Goal: Task Accomplishment & Management: Manage account settings

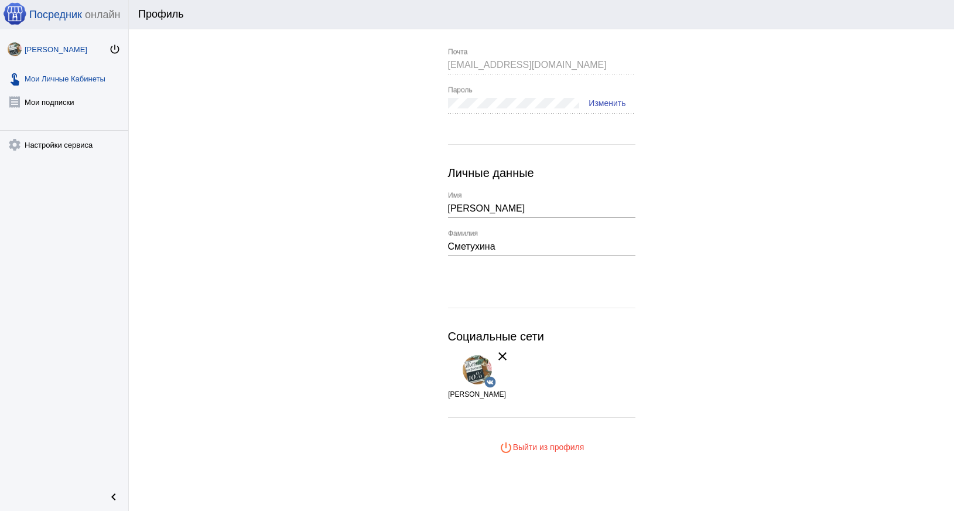
click at [68, 87] on link "touch_app Мои Личные Кабинеты" at bounding box center [64, 75] width 128 height 23
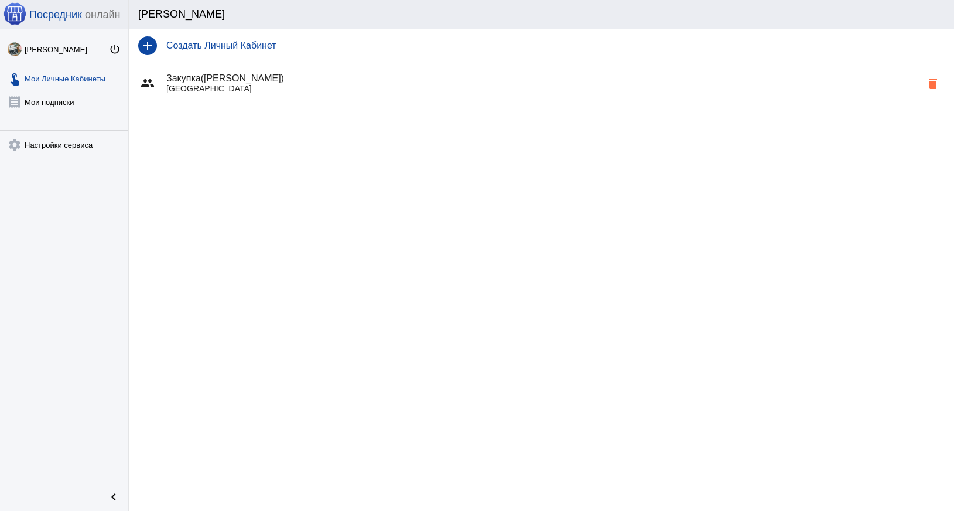
click at [177, 87] on p "Москва" at bounding box center [543, 88] width 755 height 9
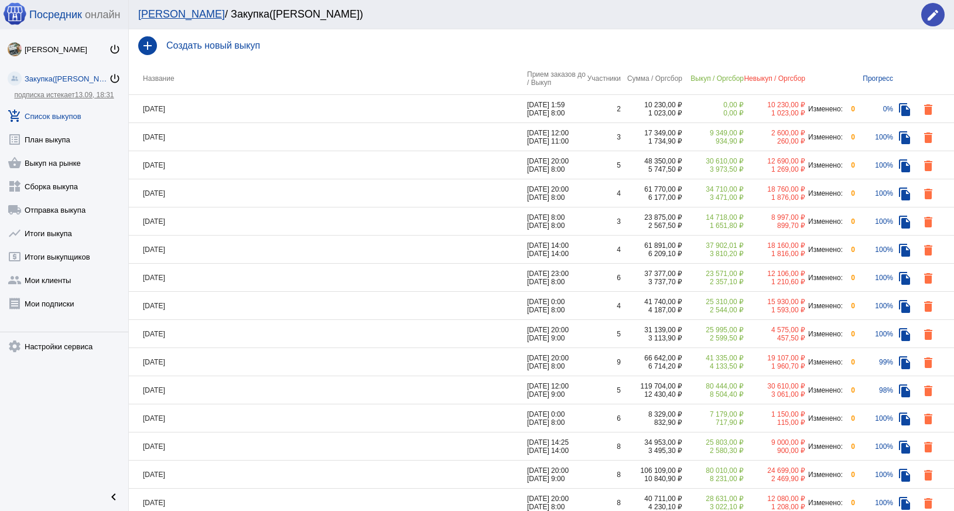
click at [255, 129] on td "04.09.2025" at bounding box center [328, 137] width 398 height 28
click at [277, 102] on td "05.09.2025" at bounding box center [328, 109] width 398 height 28
click at [273, 272] on td "29.08.2025" at bounding box center [328, 278] width 398 height 28
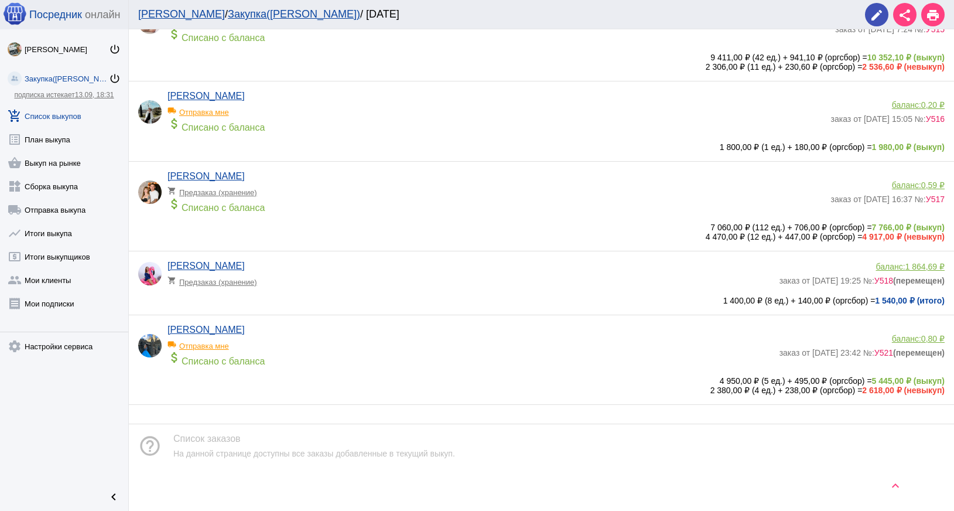
scroll to position [199, 0]
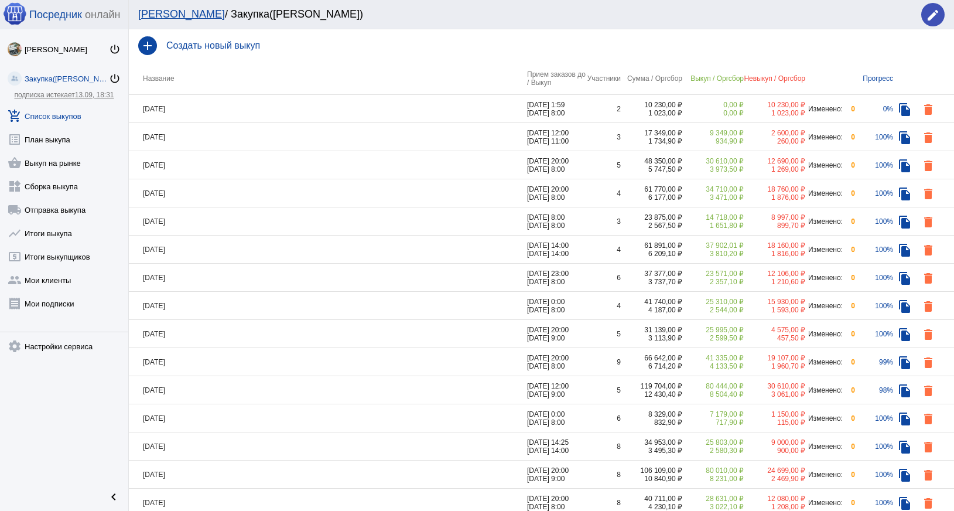
click at [227, 307] on td "28.08.2025" at bounding box center [328, 306] width 398 height 28
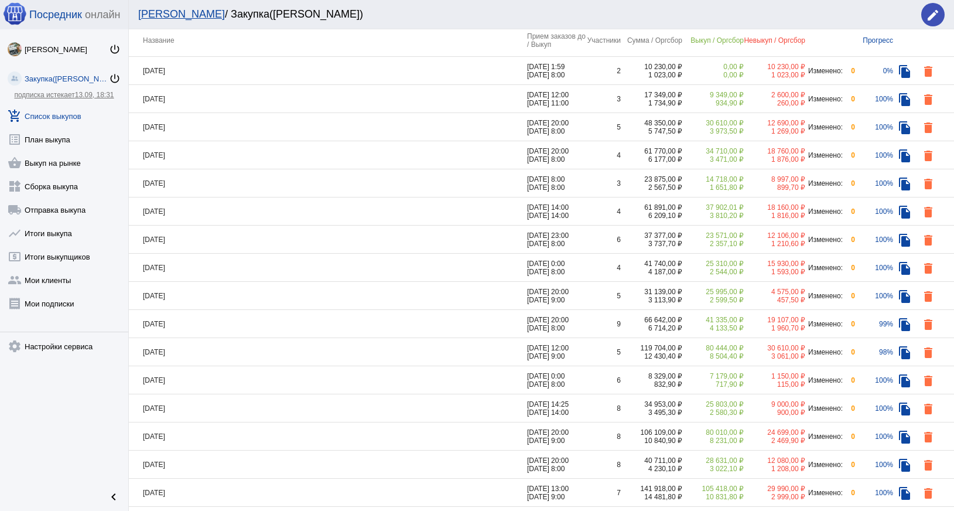
scroll to position [59, 0]
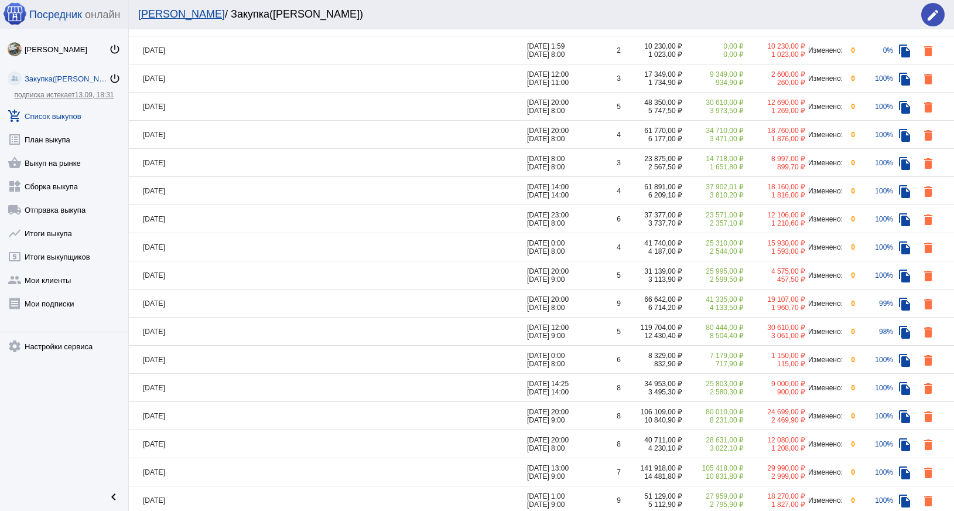
click at [218, 268] on td "27.08.2025" at bounding box center [328, 275] width 398 height 28
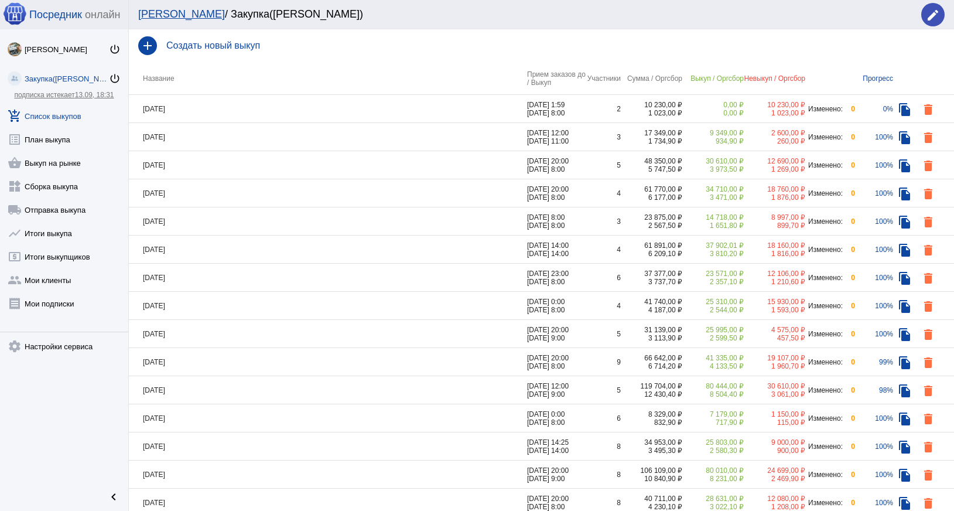
click at [235, 357] on td "26.08.2025" at bounding box center [328, 362] width 398 height 28
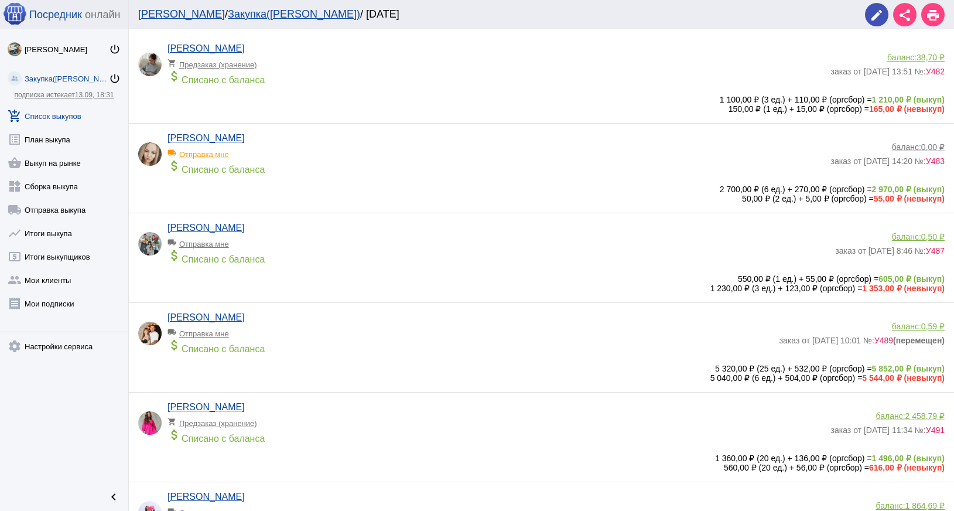
scroll to position [25, 0]
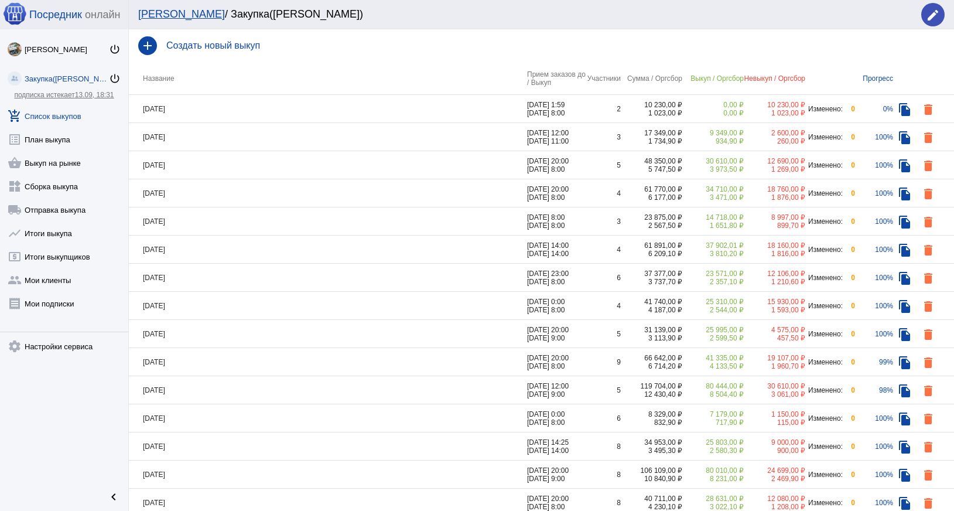
click at [218, 391] on td "25.08.2025" at bounding box center [328, 390] width 398 height 28
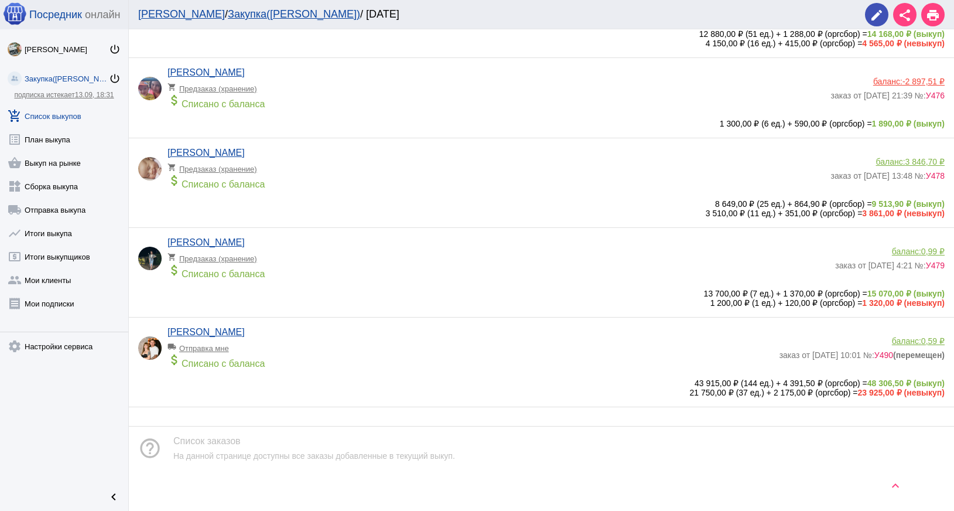
scroll to position [135, 0]
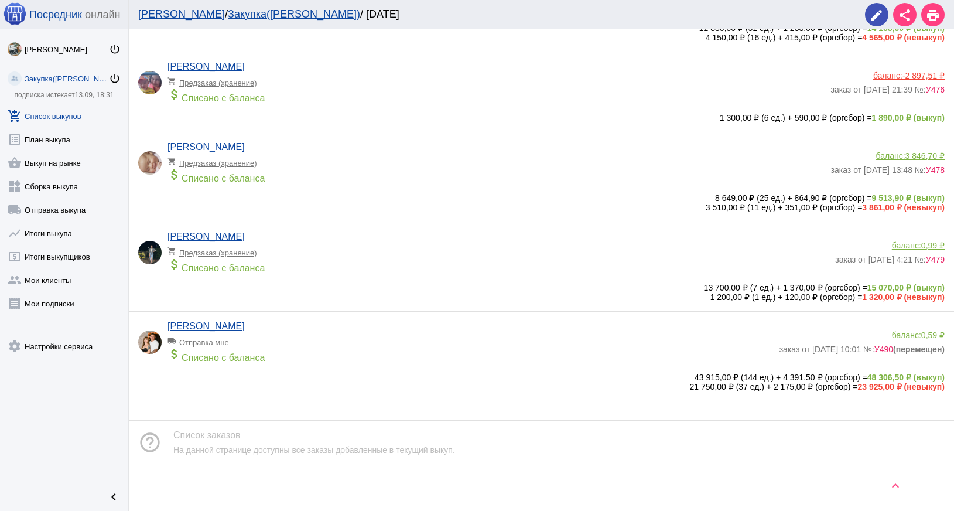
click at [491, 339] on app-delivery-type "local_shipping Отправка мне" at bounding box center [470, 338] width 606 height 15
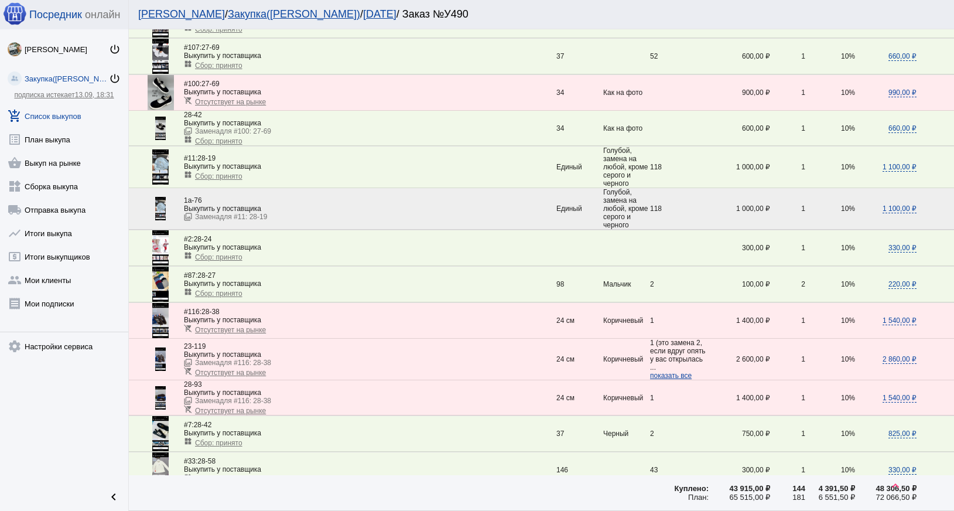
scroll to position [1837, 0]
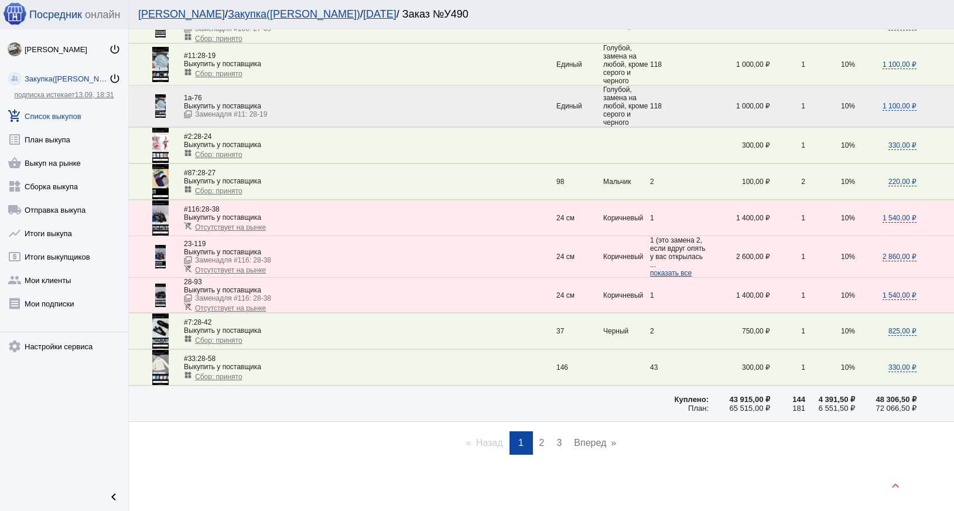
click at [539, 444] on span "2" at bounding box center [541, 442] width 5 height 10
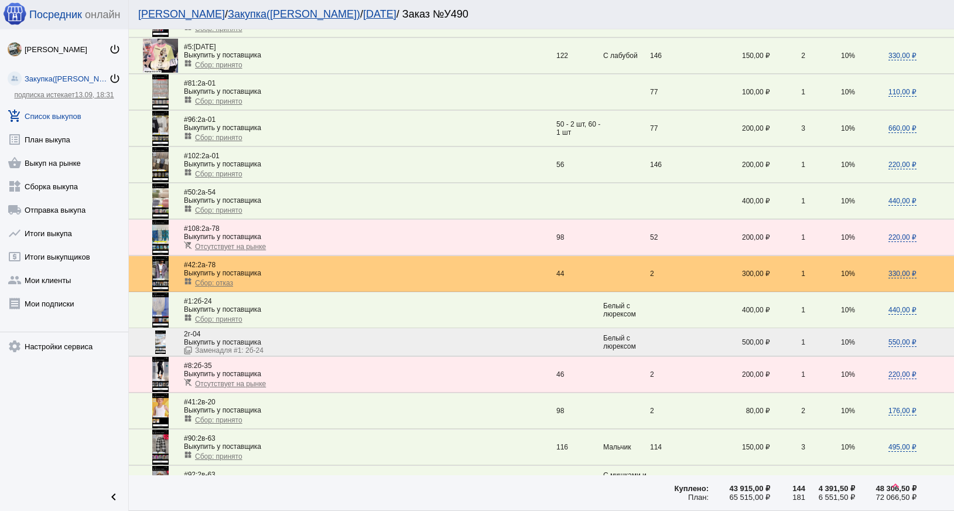
scroll to position [820, 0]
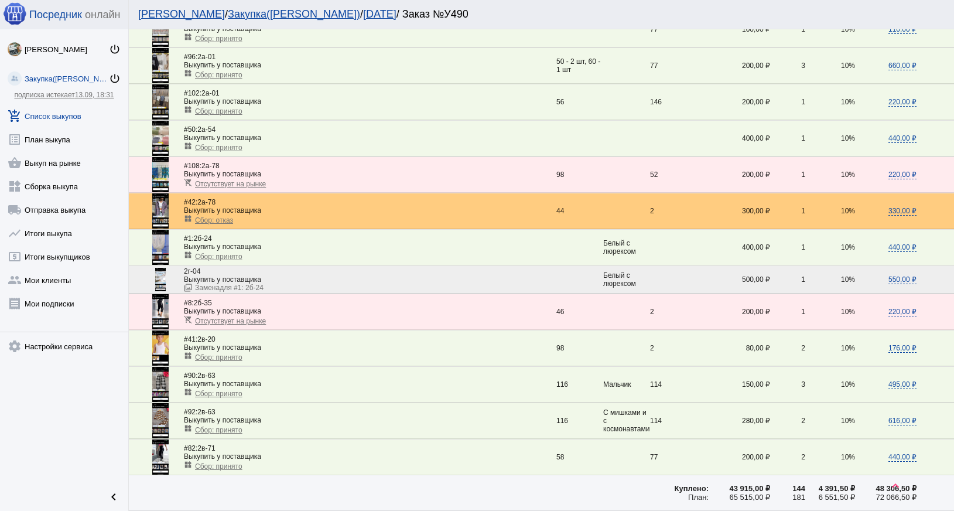
click at [333, 215] on div "widgets Сбор: отказ" at bounding box center [370, 219] width 372 height 10
click at [219, 223] on span "Сбор: отказ" at bounding box center [214, 220] width 38 height 8
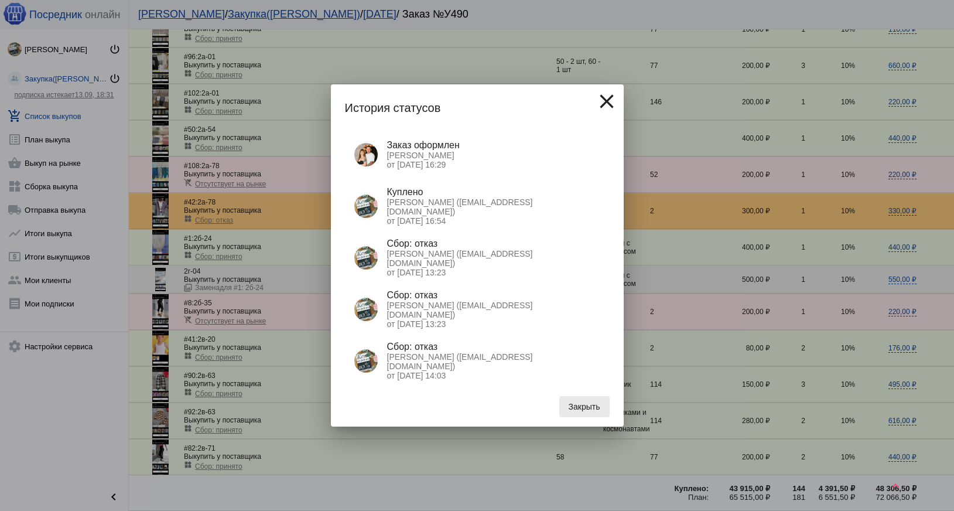
click at [586, 409] on span "Закрыть" at bounding box center [585, 406] width 32 height 9
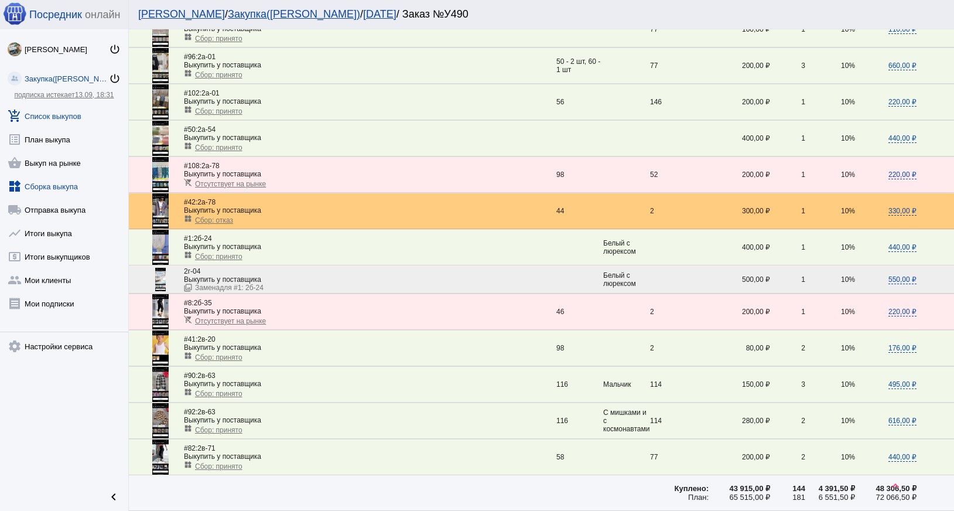
click at [40, 189] on link "widgets Сборка выкупа" at bounding box center [64, 183] width 128 height 23
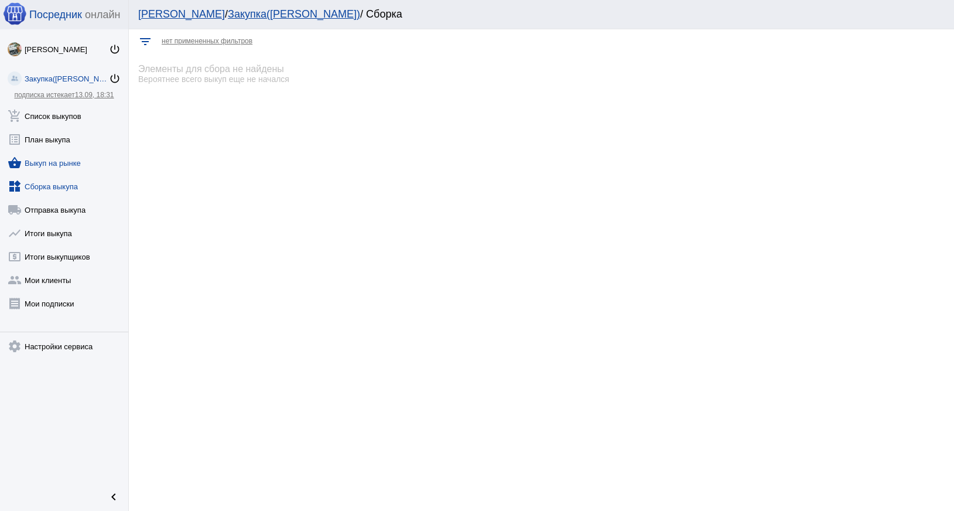
click at [40, 164] on link "shopping_basket Выкуп на рынке" at bounding box center [64, 160] width 128 height 23
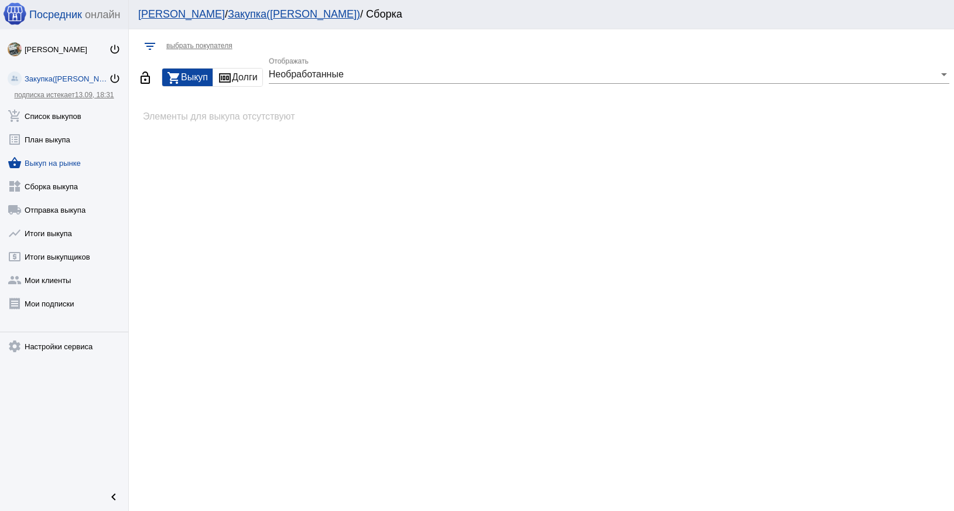
click at [296, 70] on span "Необработанные" at bounding box center [306, 74] width 75 height 10
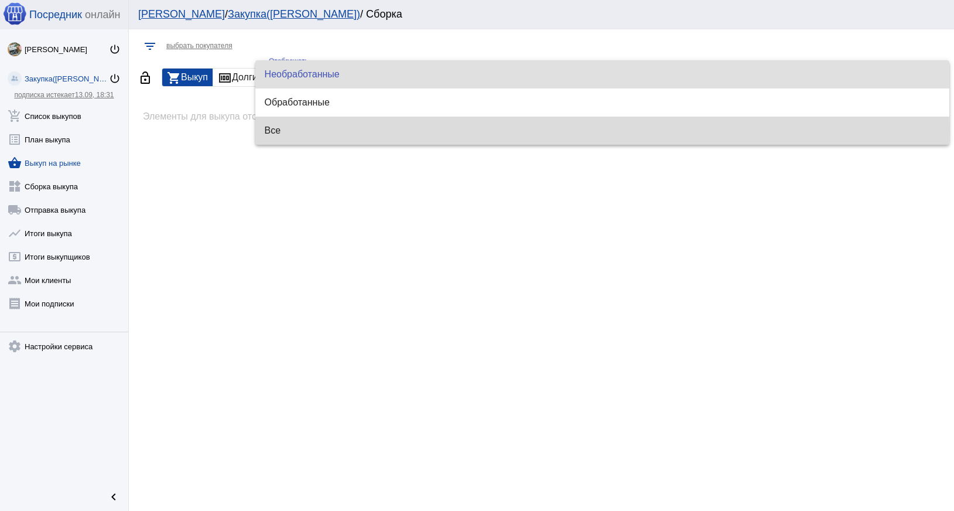
click at [285, 130] on span "Все" at bounding box center [602, 131] width 675 height 28
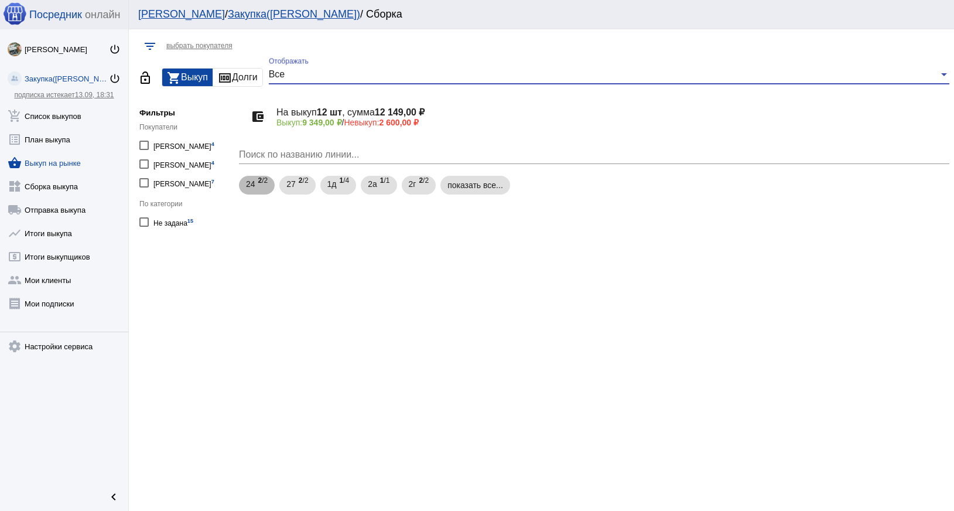
click at [255, 187] on div "24 2 /2" at bounding box center [257, 185] width 22 height 24
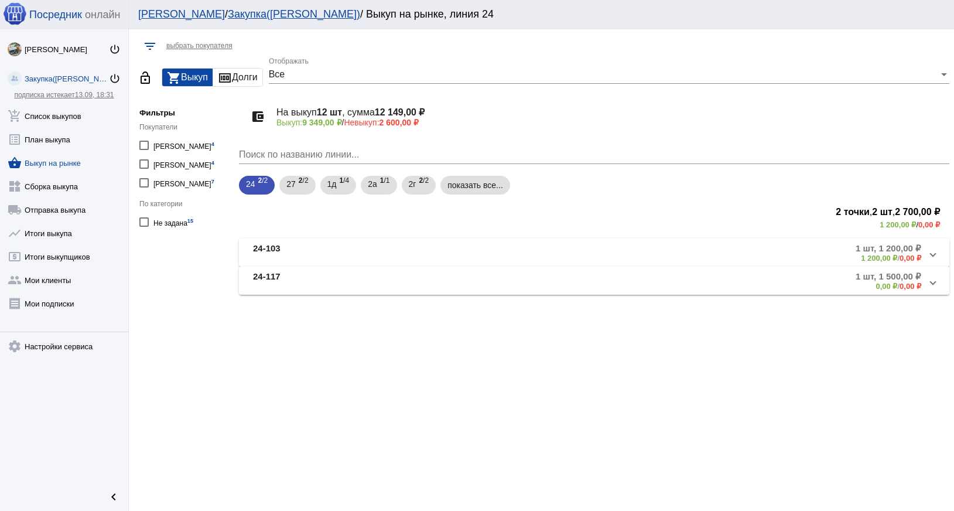
click at [299, 257] on mat-panel-title "24-103" at bounding box center [361, 252] width 216 height 19
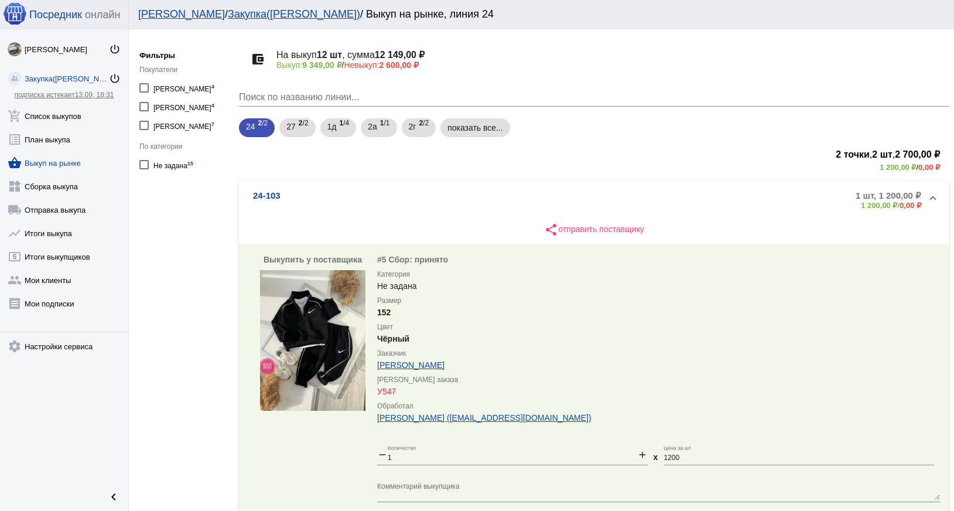
scroll to position [264, 0]
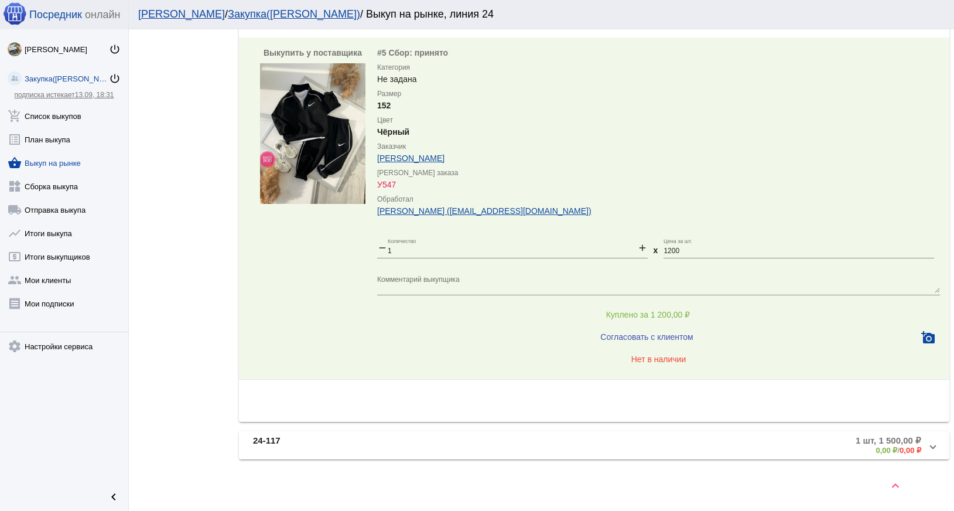
click at [353, 449] on mat-panel-title "24-117" at bounding box center [361, 444] width 216 height 19
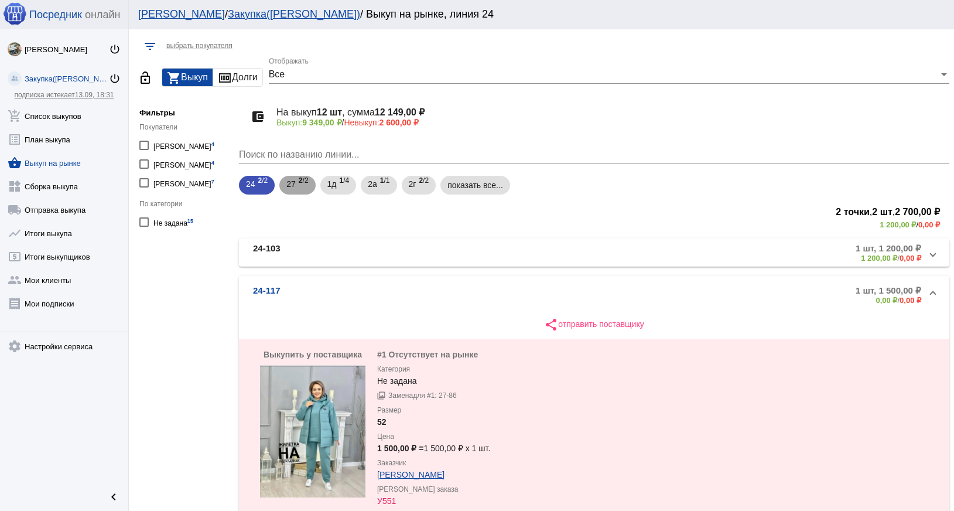
click at [284, 177] on mat-chip "27 2 /2" at bounding box center [297, 185] width 36 height 19
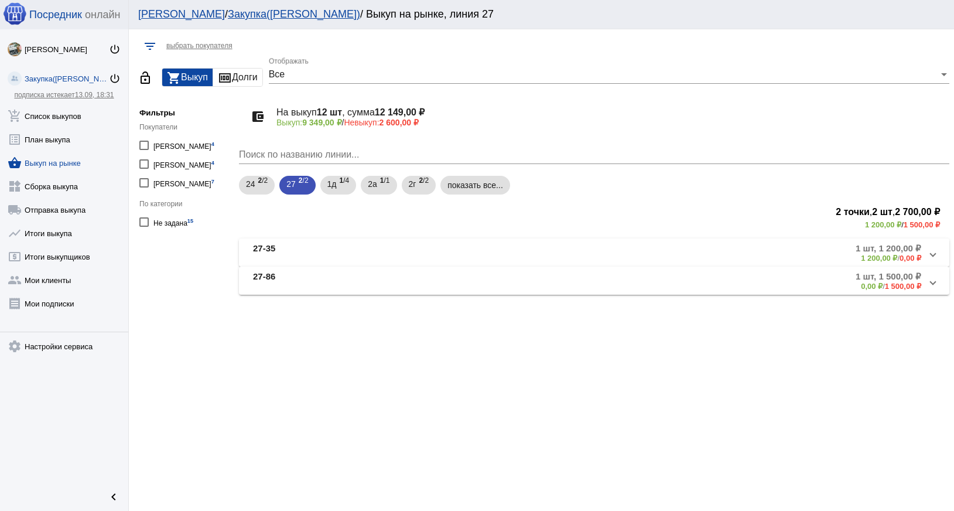
click at [288, 244] on mat-panel-title "27-35" at bounding box center [359, 252] width 213 height 19
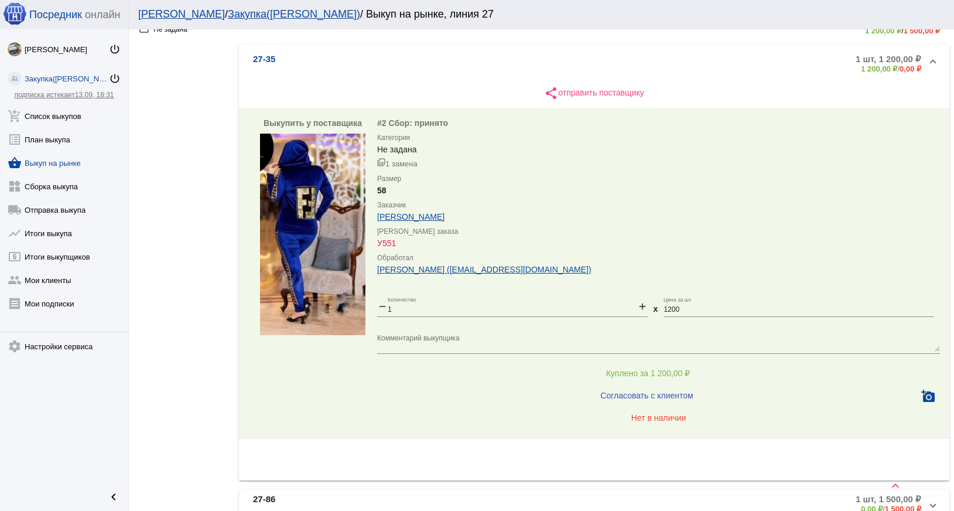
scroll to position [252, 0]
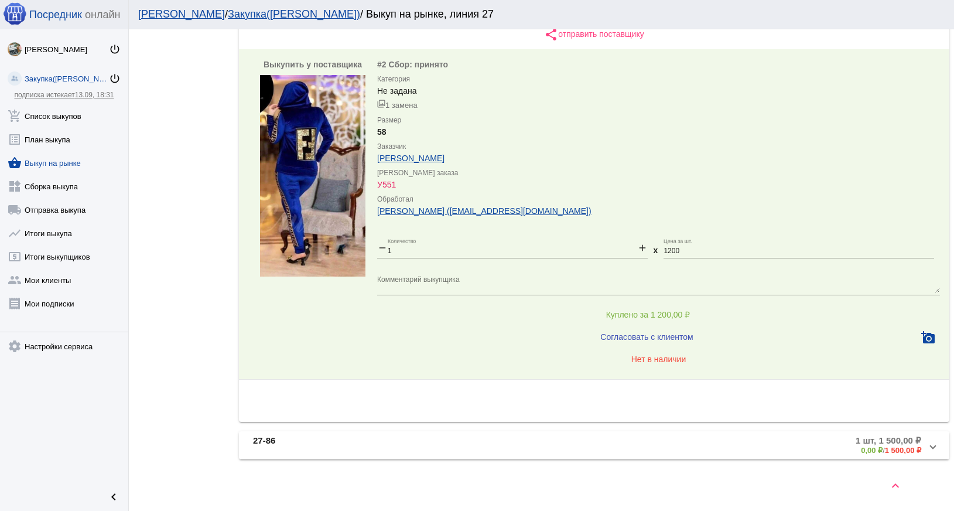
click at [309, 446] on mat-panel-title "27-86" at bounding box center [359, 444] width 213 height 19
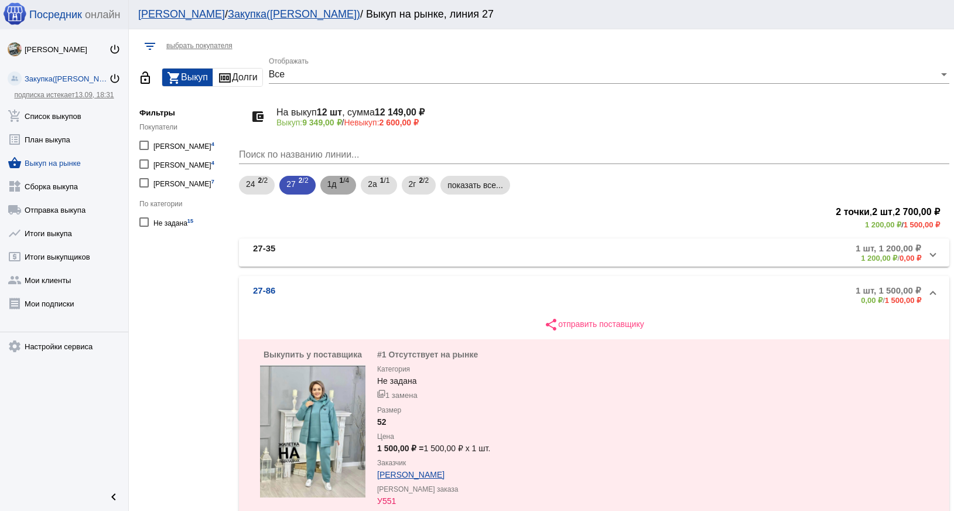
click at [343, 178] on span "1 /4" at bounding box center [345, 185] width 10 height 24
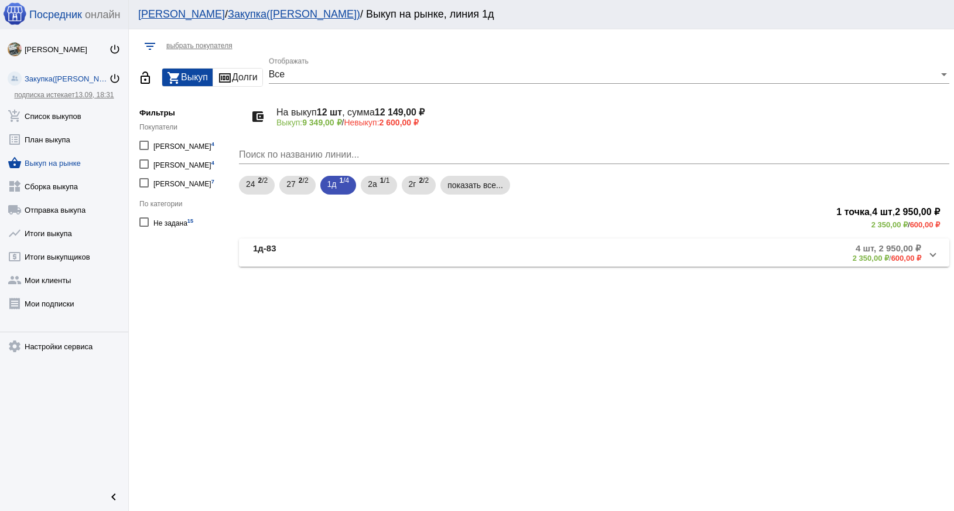
click at [294, 251] on mat-panel-title "1д-83" at bounding box center [359, 252] width 212 height 19
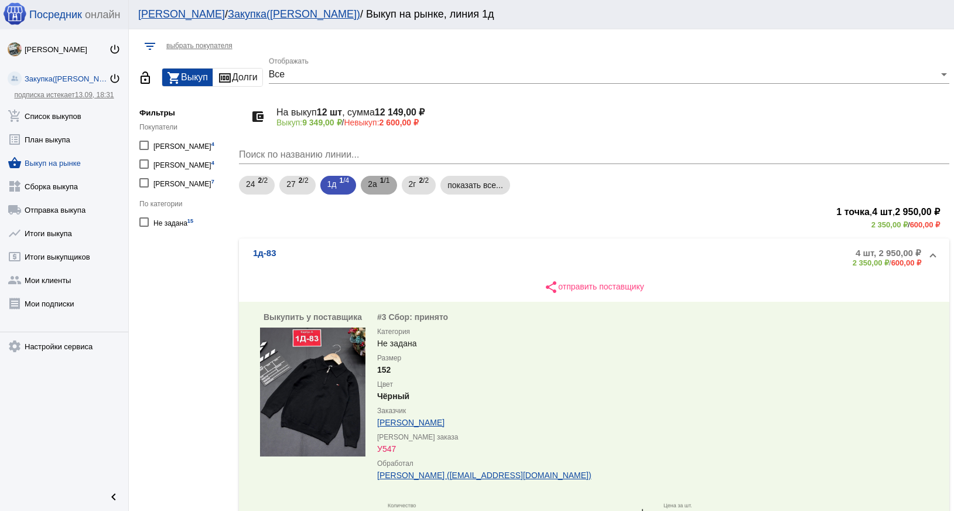
click at [378, 185] on div "2а 1 /1" at bounding box center [379, 185] width 22 height 24
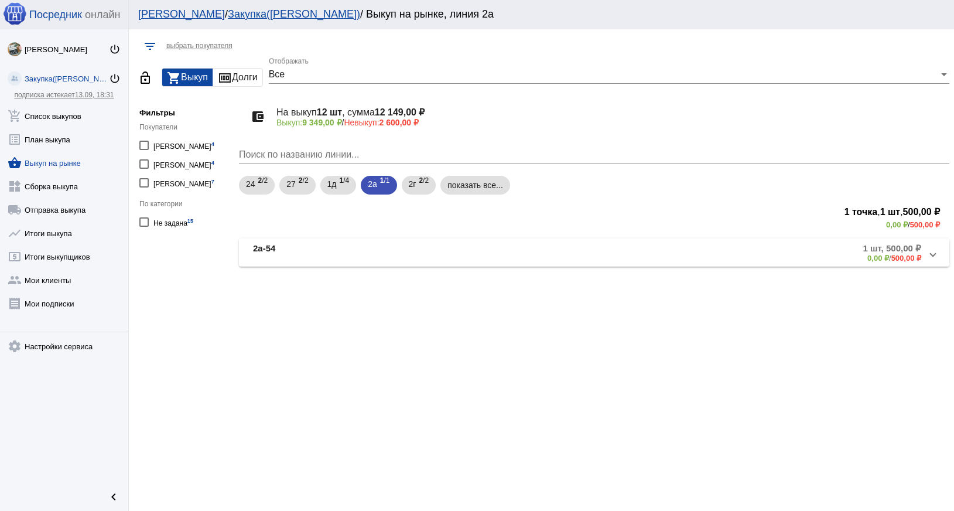
click at [312, 252] on mat-panel-title "2а-54" at bounding box center [360, 252] width 215 height 19
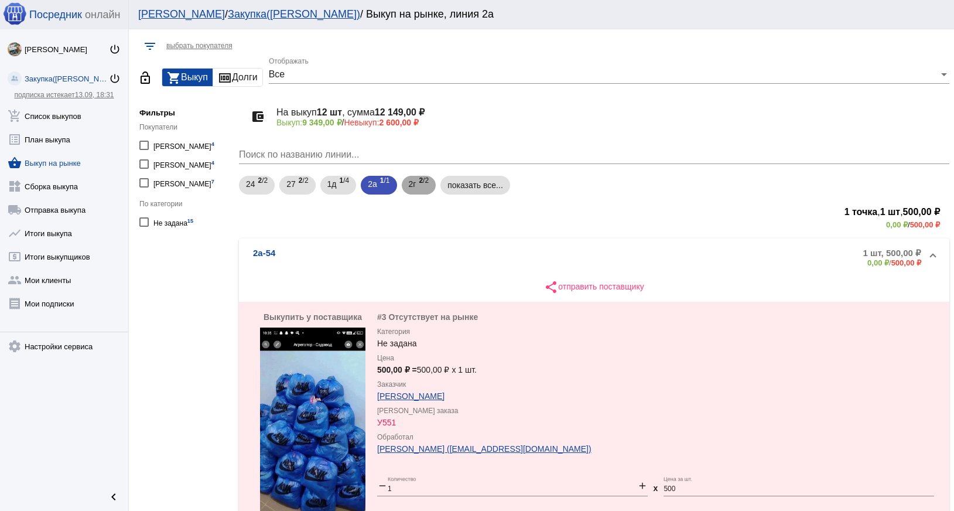
click at [412, 184] on span "2г" at bounding box center [413, 183] width 8 height 21
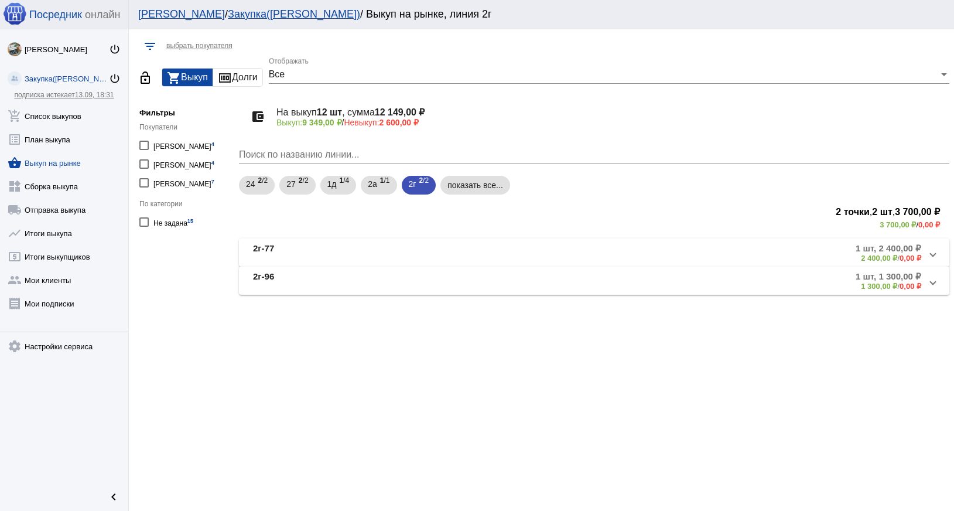
click at [491, 172] on div "Поиск по названию линии..." at bounding box center [594, 157] width 710 height 38
click at [487, 180] on mat-chip "показать все..." at bounding box center [475, 185] width 70 height 19
click at [313, 257] on mat-panel-title "2г-77" at bounding box center [359, 252] width 212 height 19
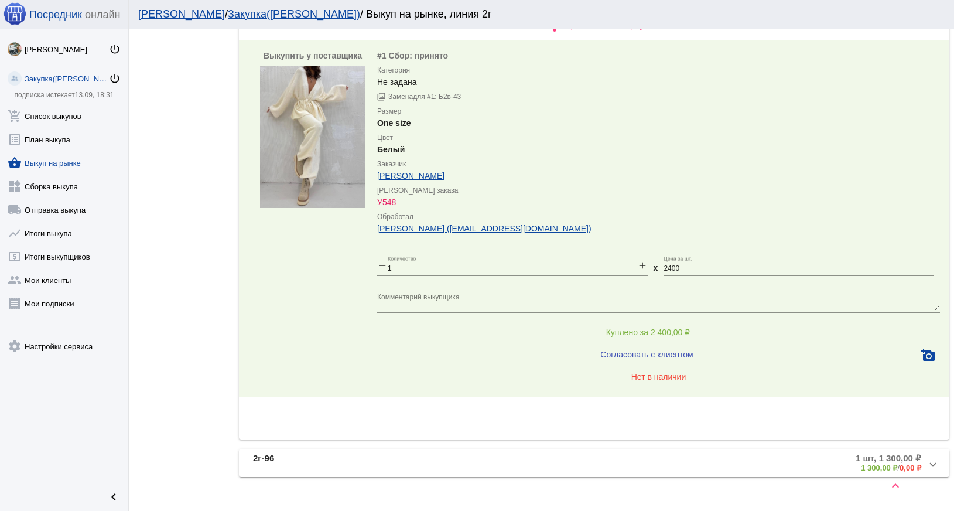
scroll to position [279, 0]
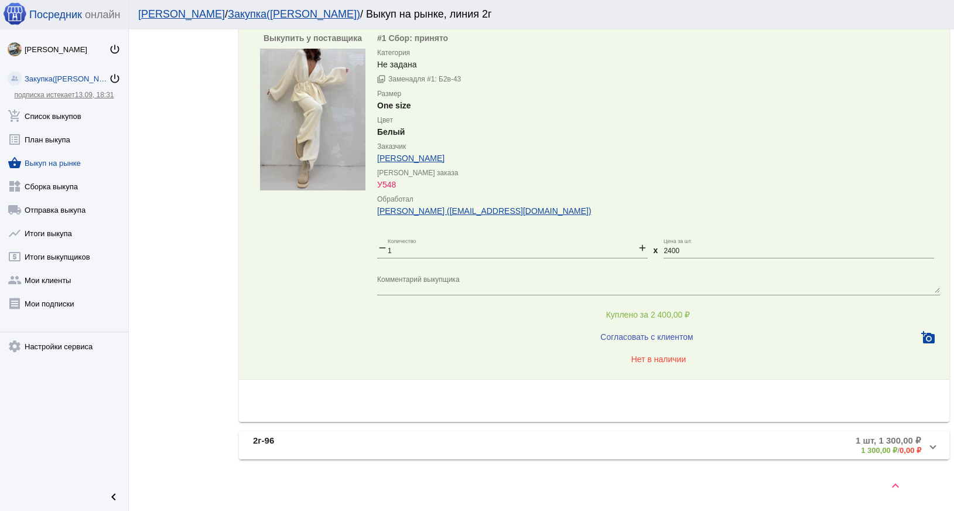
click at [292, 437] on mat-panel-title "2г-96" at bounding box center [359, 444] width 212 height 19
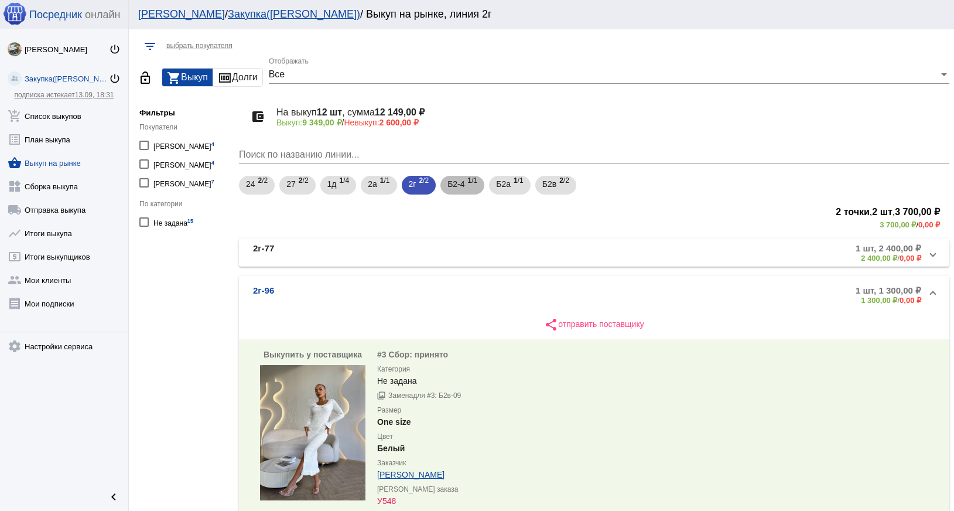
click at [459, 184] on span "Б2-4" at bounding box center [455, 183] width 17 height 21
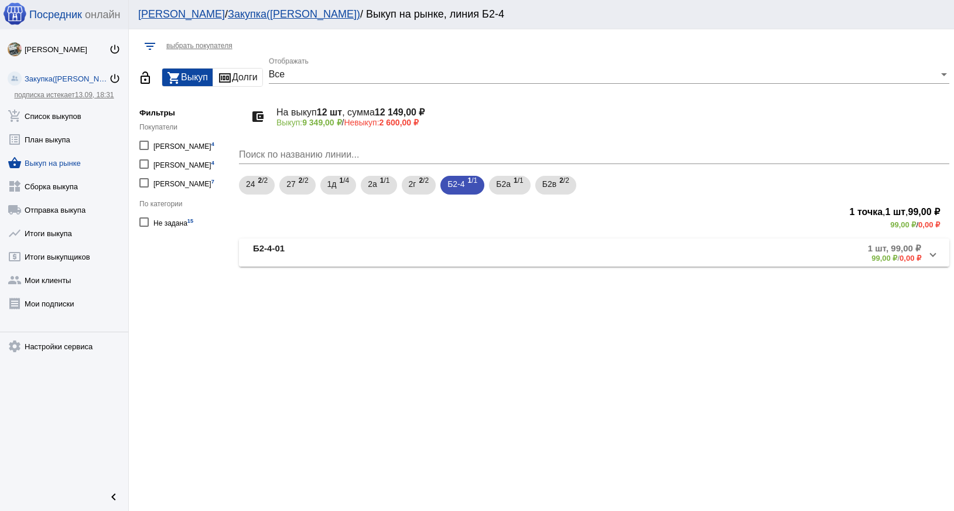
click at [292, 251] on mat-panel-title "Б2-4-01" at bounding box center [364, 252] width 223 height 19
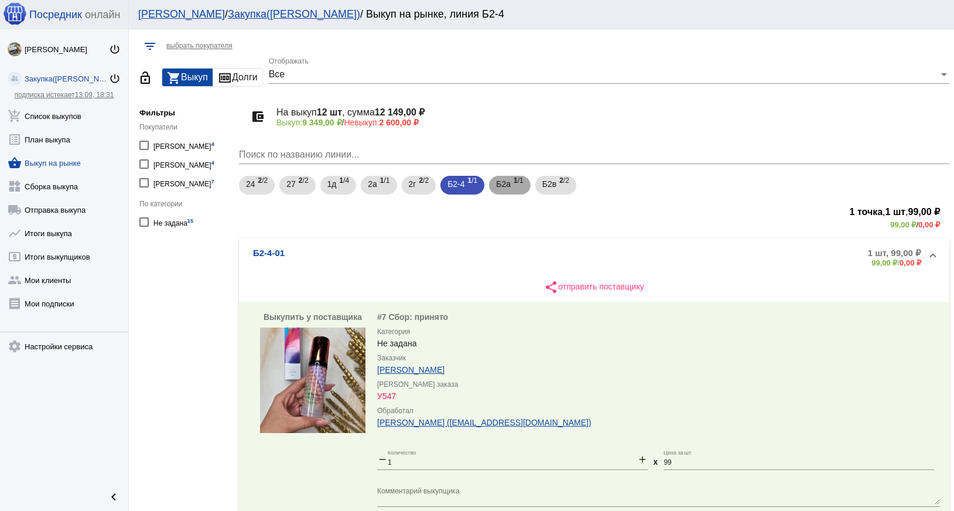
click at [500, 188] on span "Б2а" at bounding box center [503, 183] width 15 height 21
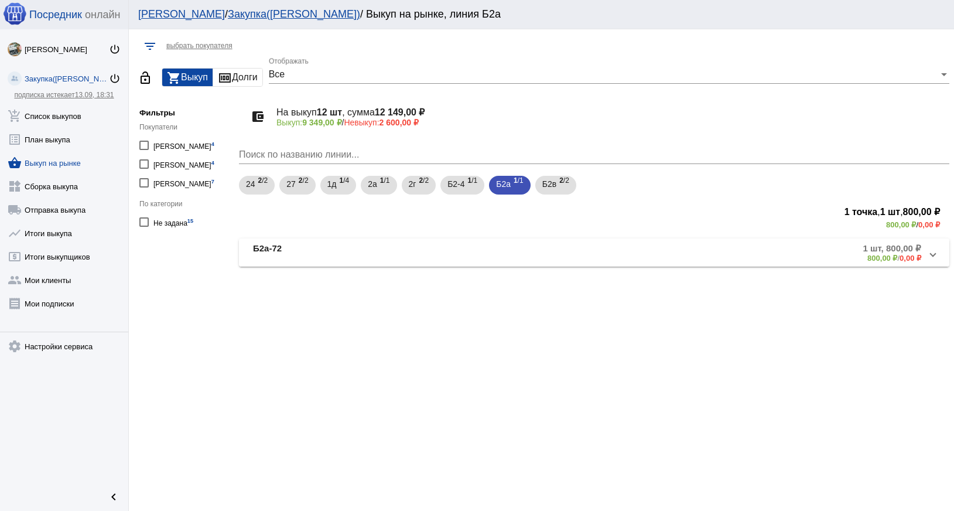
click at [326, 254] on mat-panel-title "Б2а-72" at bounding box center [363, 252] width 220 height 19
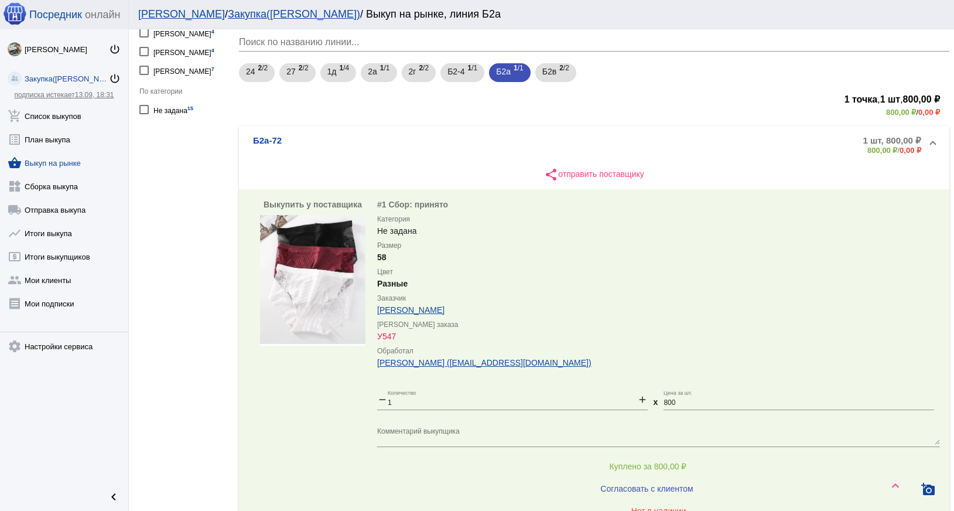
scroll to position [110, 0]
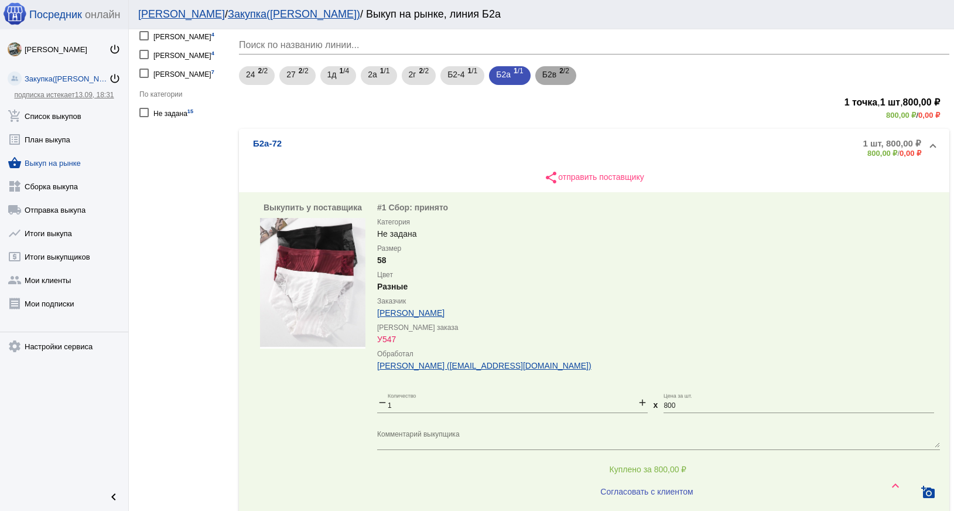
click at [539, 67] on mat-chip "Б2в 2 /2" at bounding box center [555, 75] width 41 height 19
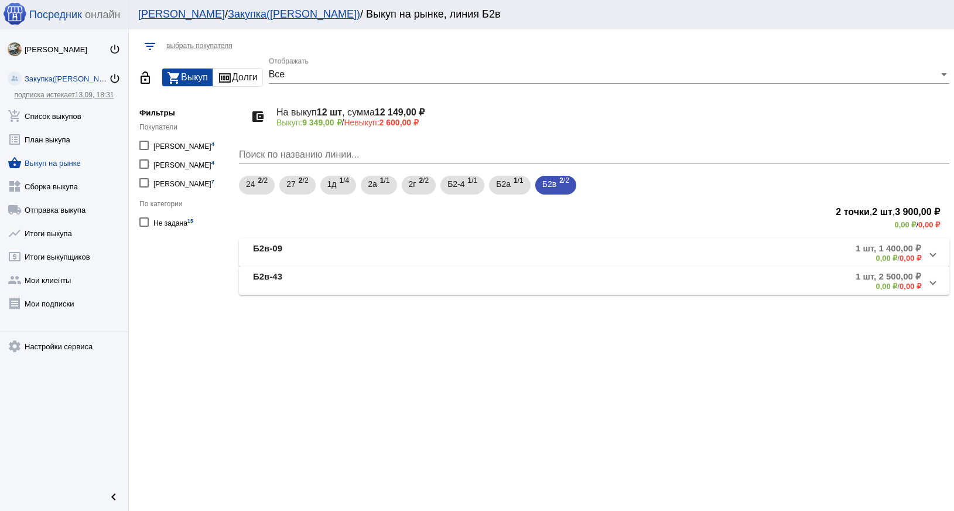
drag, startPoint x: 306, startPoint y: 235, endPoint x: 302, endPoint y: 254, distance: 19.8
click at [306, 235] on div "account_balance_wallet На выкуп 12 шт , сумма 12 149,00 ₽ Выкуп: 9 349,00 ₽ / Н…" at bounding box center [594, 194] width 710 height 199
click at [302, 254] on mat-panel-title "Б2в-09" at bounding box center [361, 252] width 217 height 19
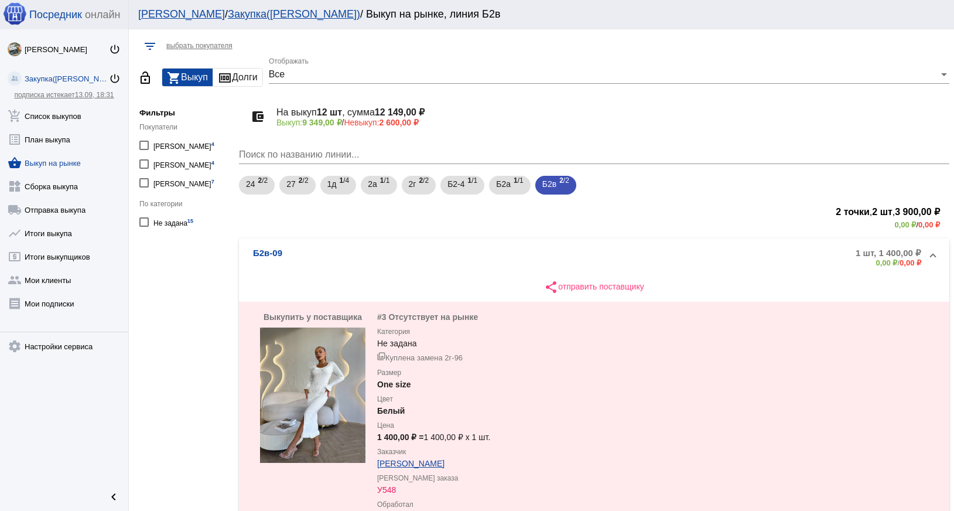
scroll to position [174, 0]
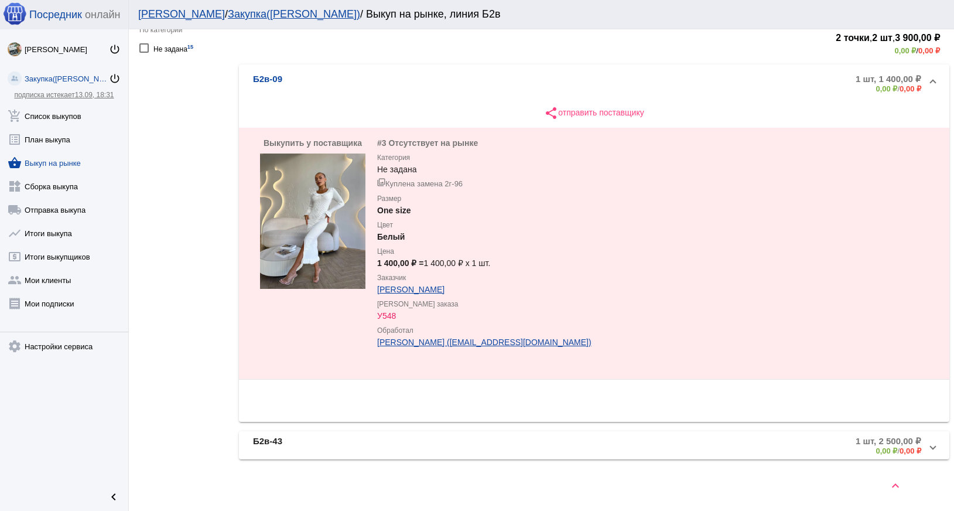
click at [301, 437] on mat-panel-title "Б2в-43" at bounding box center [361, 445] width 217 height 19
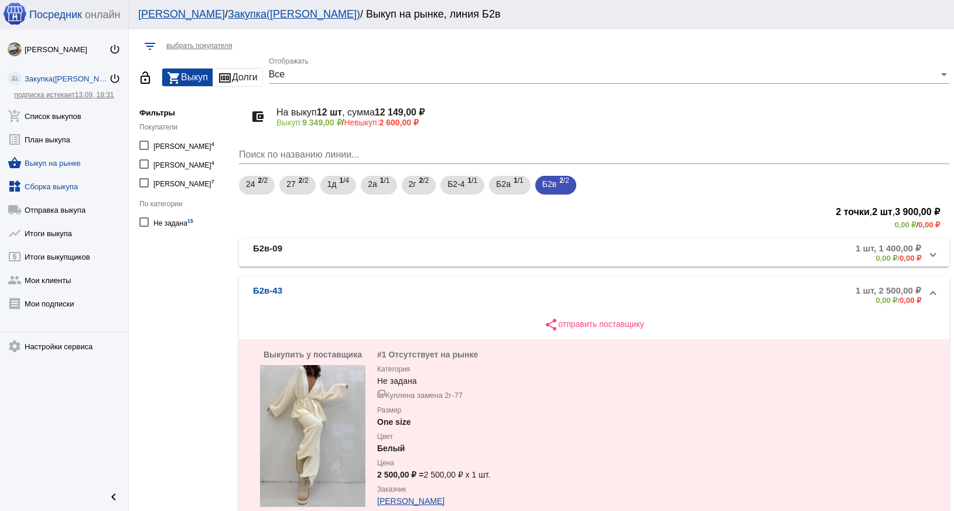
click at [60, 186] on link "widgets Сборка выкупа" at bounding box center [64, 183] width 128 height 23
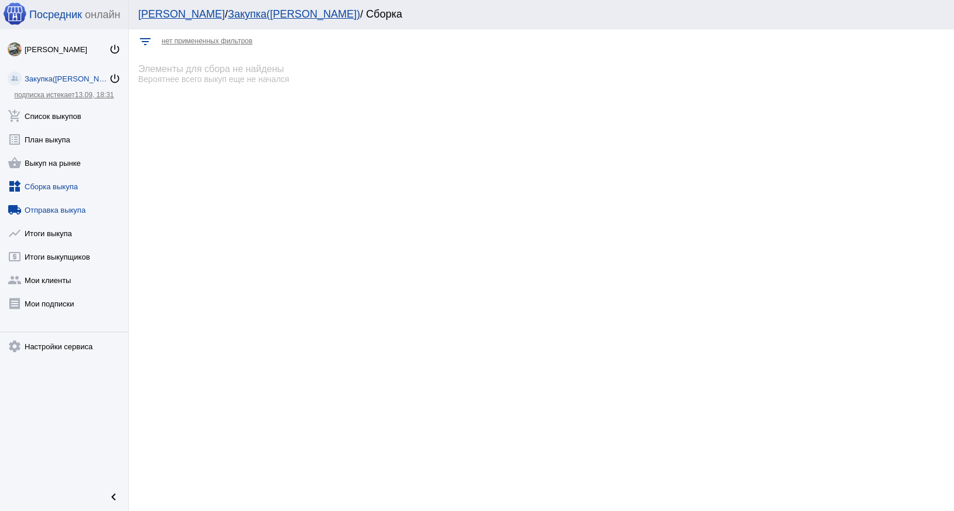
click at [61, 209] on link "local_shipping Отправка выкупа" at bounding box center [64, 207] width 128 height 23
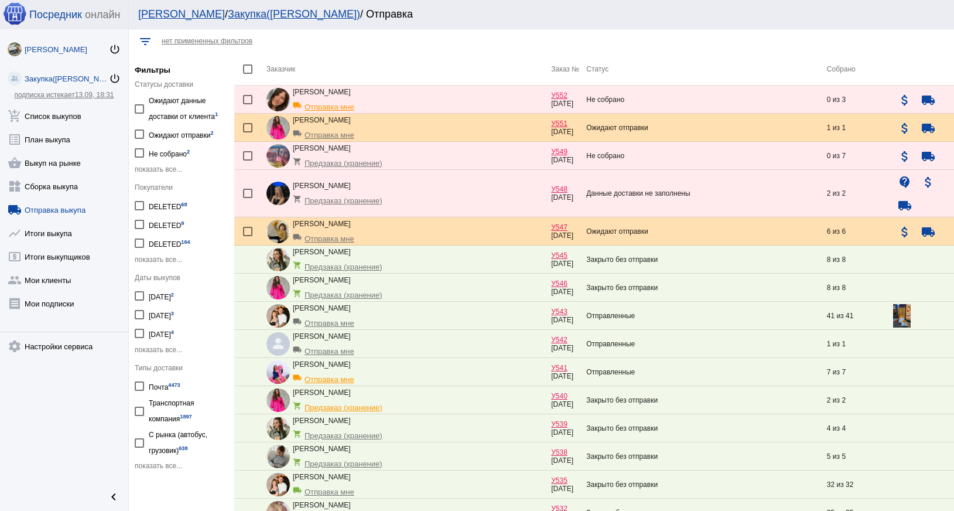
click at [44, 46] on div "[PERSON_NAME]" at bounding box center [67, 49] width 84 height 9
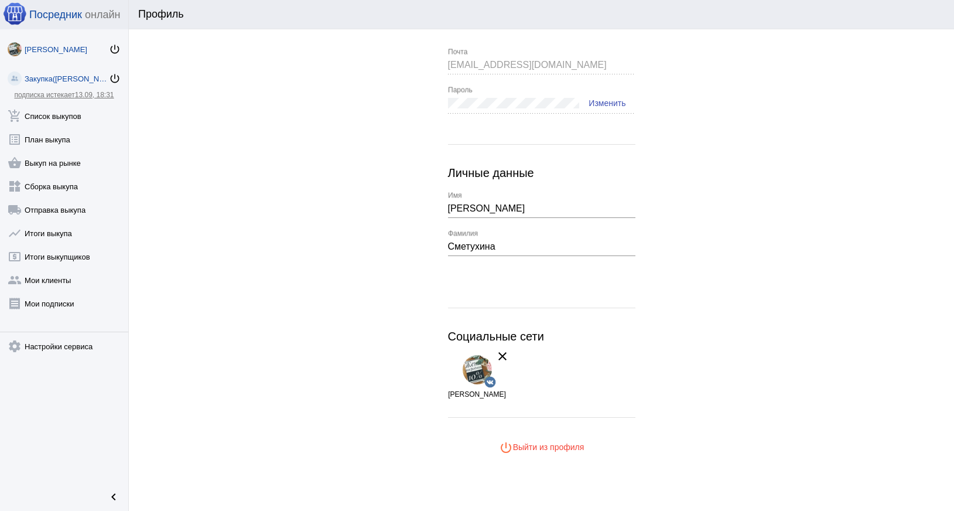
click at [60, 82] on div "Закупка([PERSON_NAME])" at bounding box center [67, 78] width 84 height 9
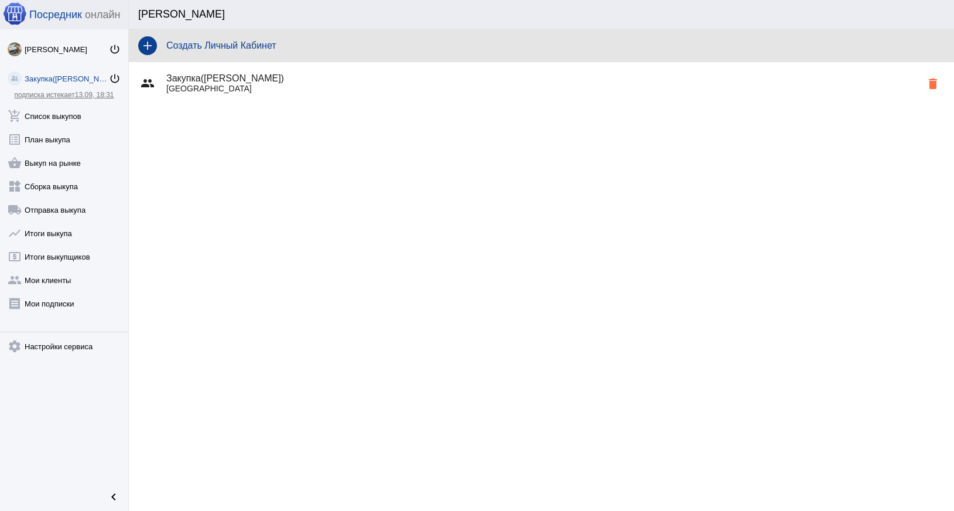
click at [224, 51] on div "add Создать Личный Кабинет" at bounding box center [541, 45] width 825 height 33
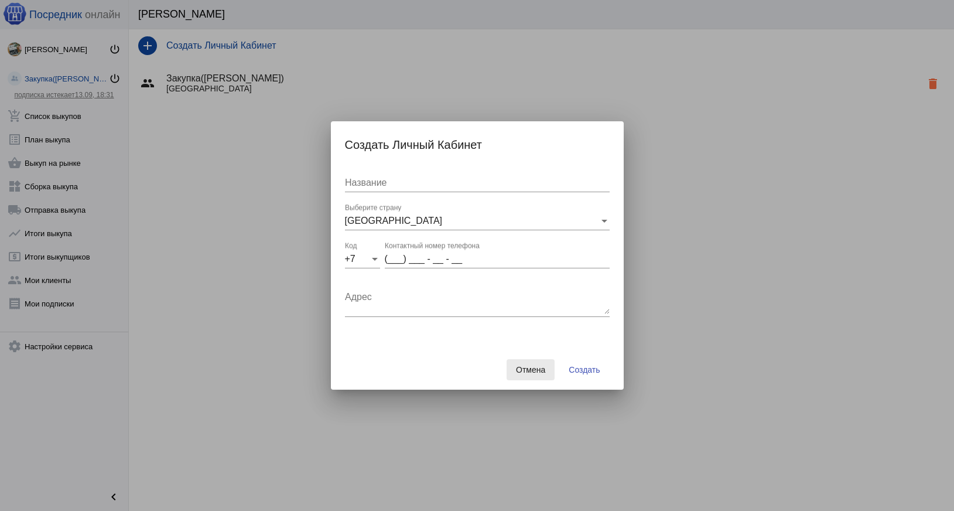
drag, startPoint x: 534, startPoint y: 368, endPoint x: 527, endPoint y: 365, distance: 7.3
click at [532, 369] on span "Отмена" at bounding box center [530, 369] width 29 height 9
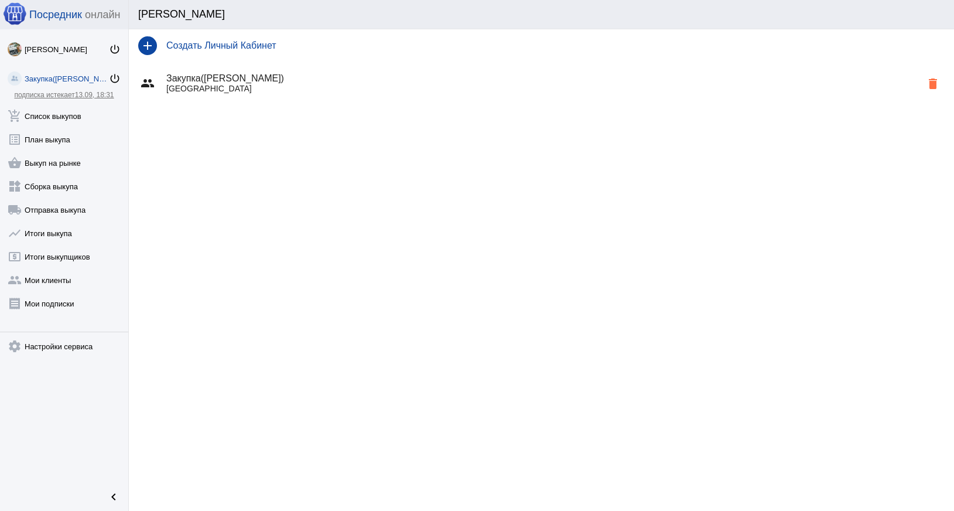
click at [235, 74] on h4 "Закупка([PERSON_NAME])" at bounding box center [543, 78] width 755 height 11
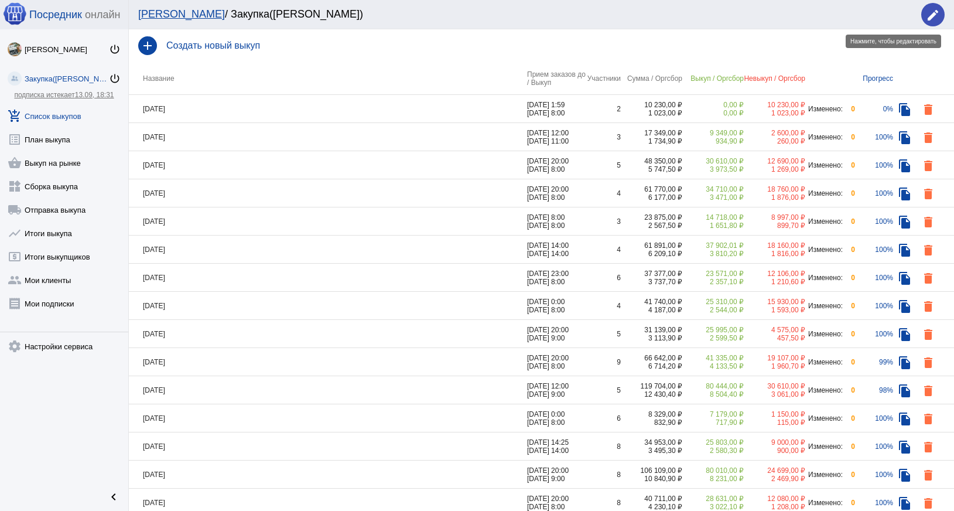
click at [933, 20] on mat-icon "edit" at bounding box center [933, 15] width 14 height 14
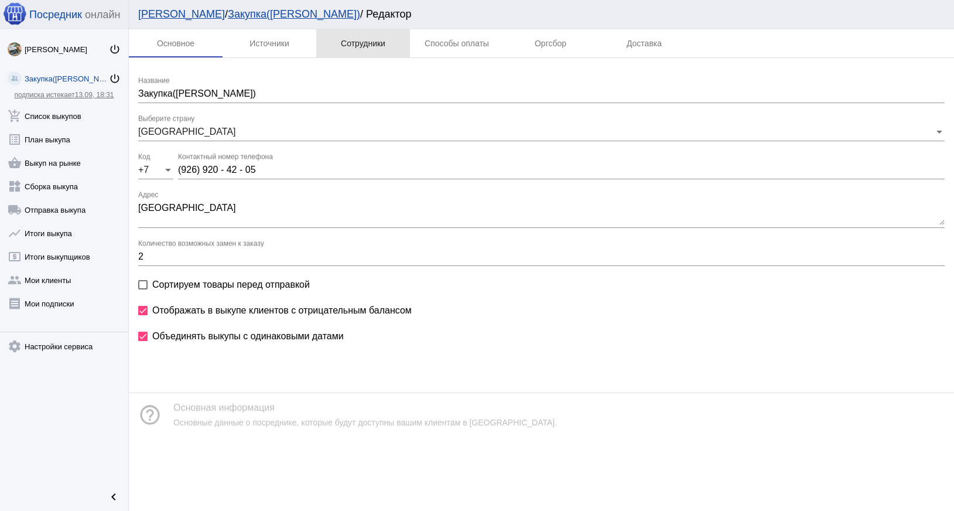
click at [356, 44] on div "Сотрудники" at bounding box center [363, 43] width 45 height 9
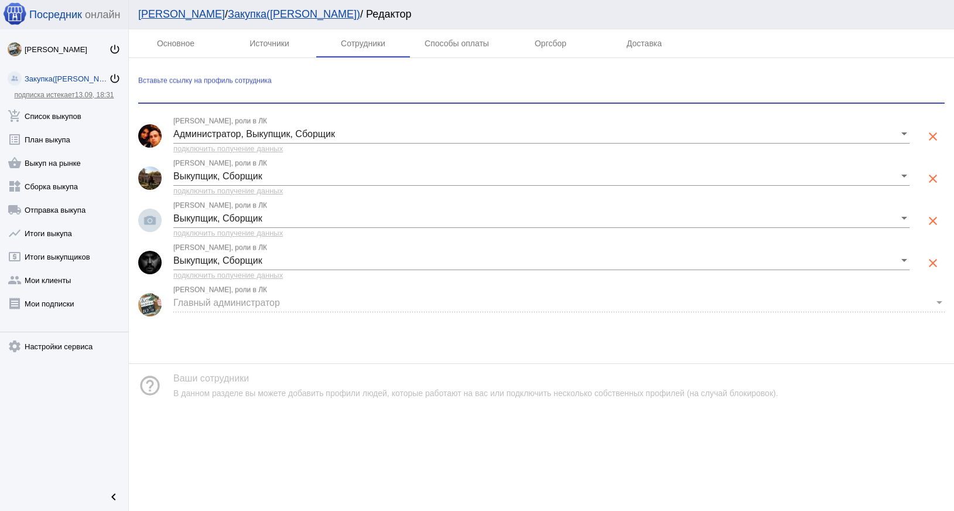
paste input "https://vk.com/id57350278"
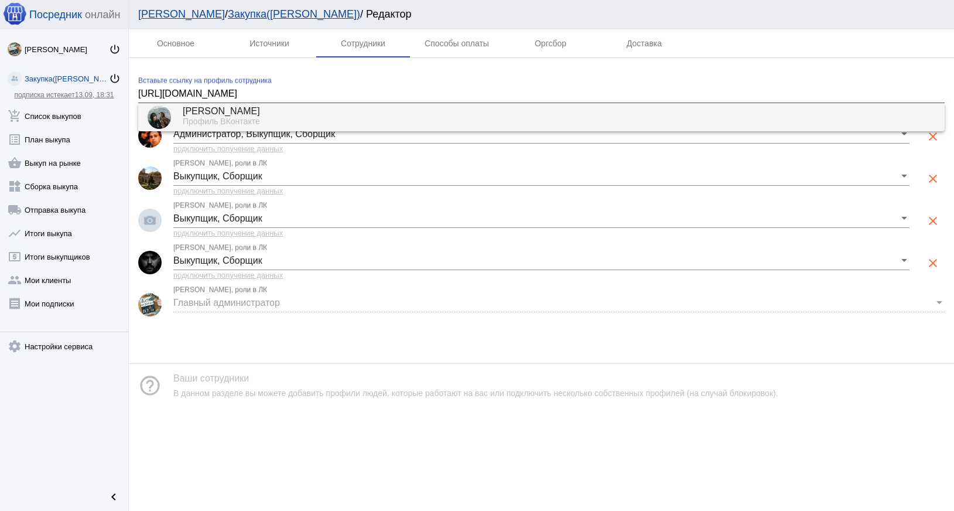
type input "https://vk.com/id57350278"
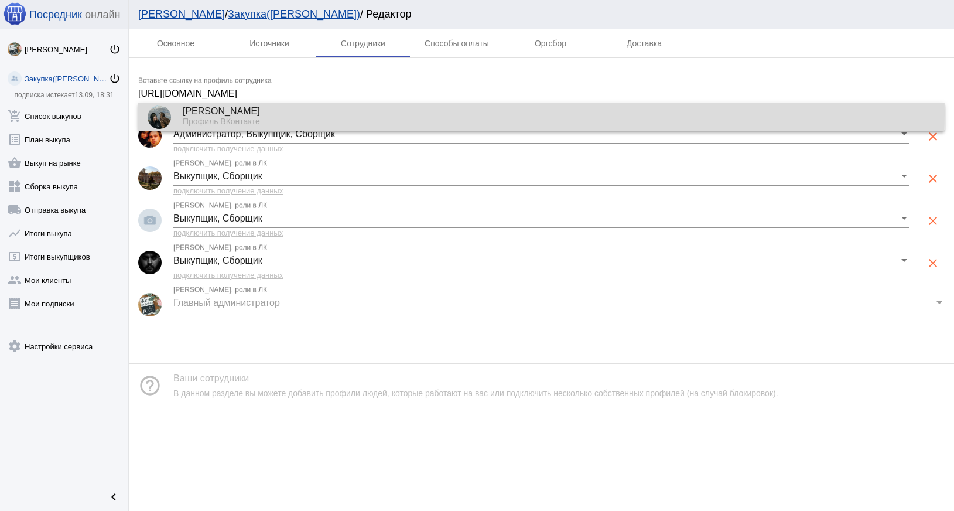
click at [302, 114] on div "Мария Тарасова" at bounding box center [559, 112] width 753 height 11
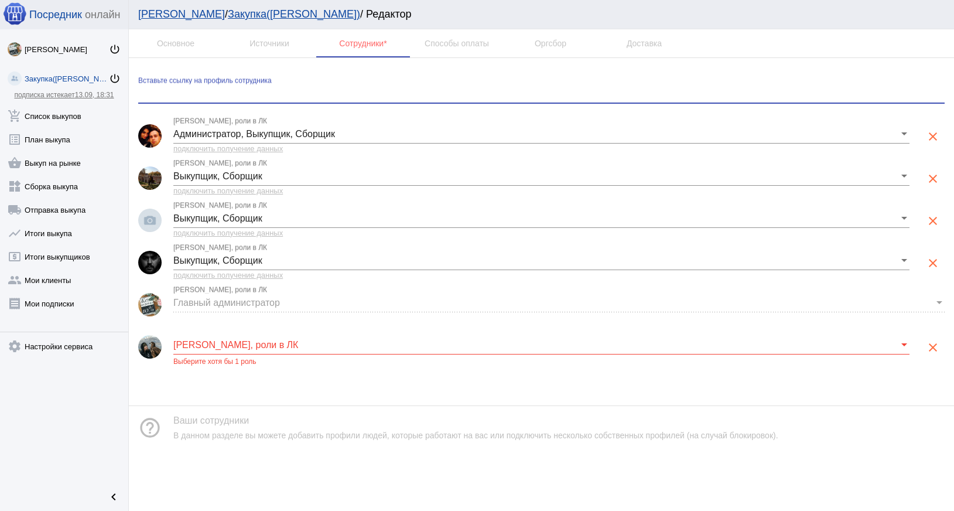
click at [249, 338] on div "Мария Тарасова, роли в ЛК" at bounding box center [541, 341] width 736 height 26
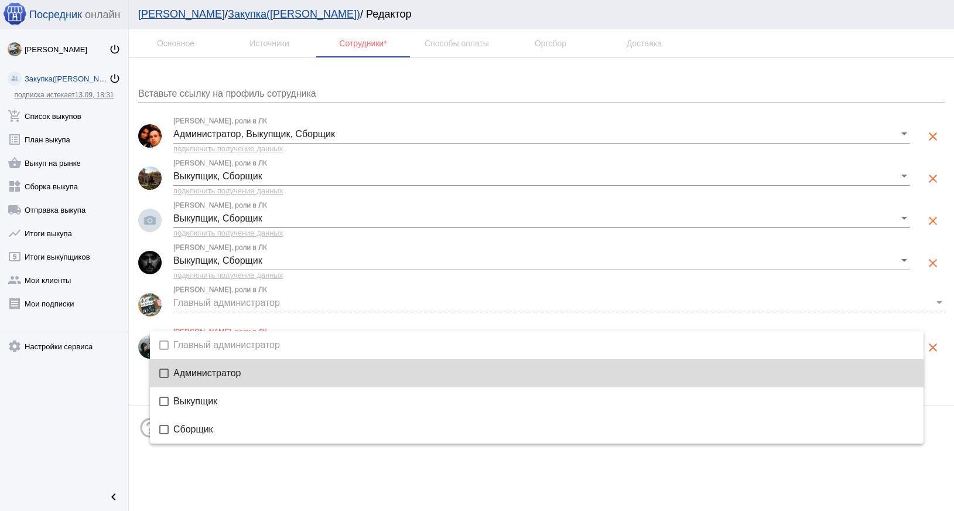
click at [227, 377] on span "Администратор" at bounding box center [543, 372] width 741 height 9
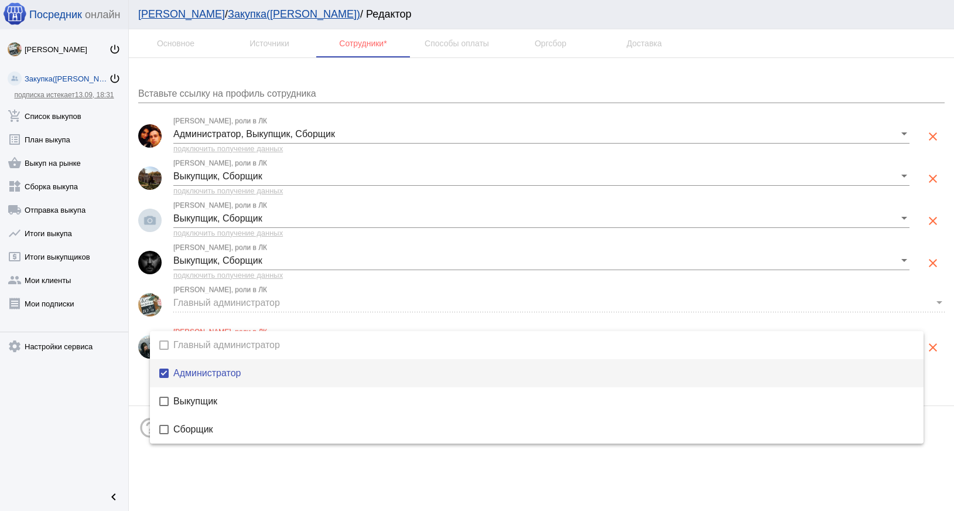
click at [395, 498] on div at bounding box center [477, 255] width 954 height 511
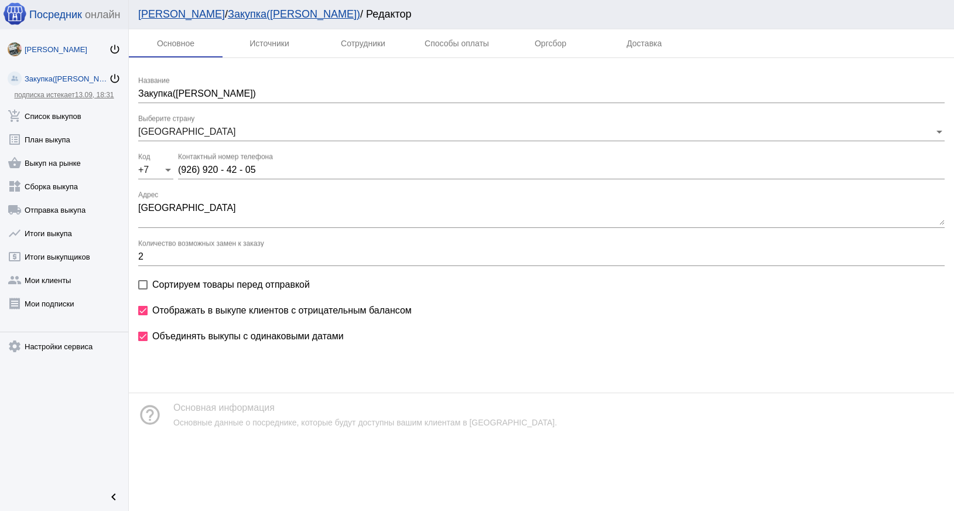
click at [98, 49] on div "[PERSON_NAME]" at bounding box center [67, 49] width 84 height 9
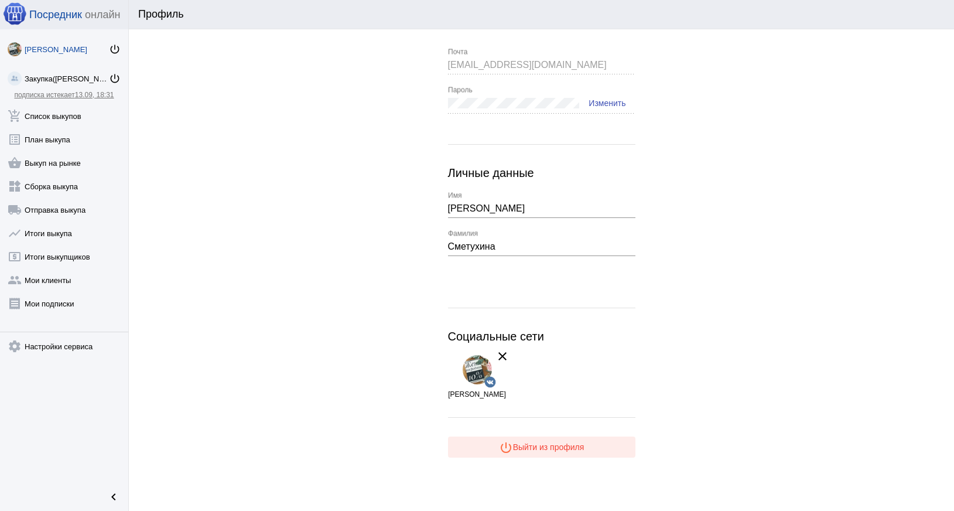
click at [534, 445] on span "power_settings_new Выйти из профиля" at bounding box center [542, 446] width 86 height 9
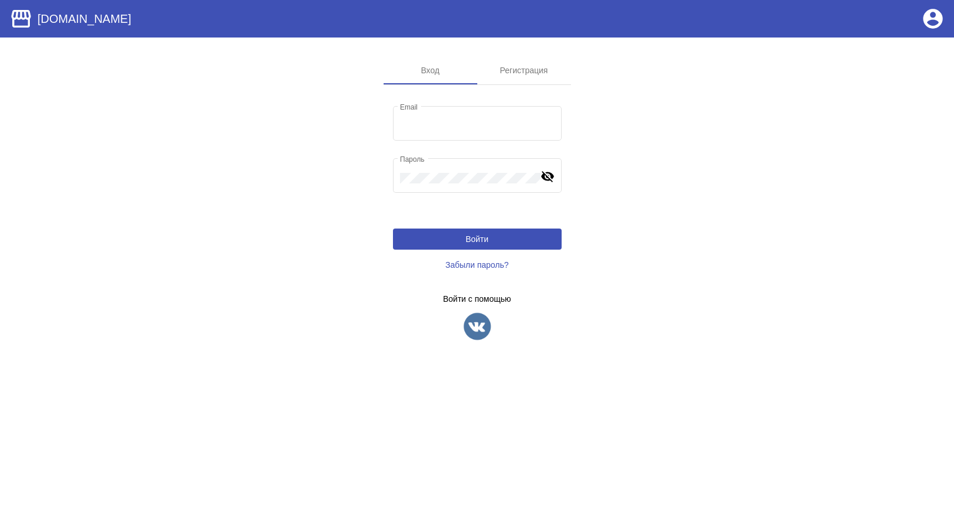
type input "mavelshow@gmail.com"
click at [685, 192] on app-sign "Вход Регистрация mavelshow@gmail.com Email Пароль visibility_off Войти Забыли п…" at bounding box center [477, 207] width 954 height 303
click at [489, 247] on button "Войти" at bounding box center [477, 238] width 169 height 21
